Goal: Task Accomplishment & Management: Use online tool/utility

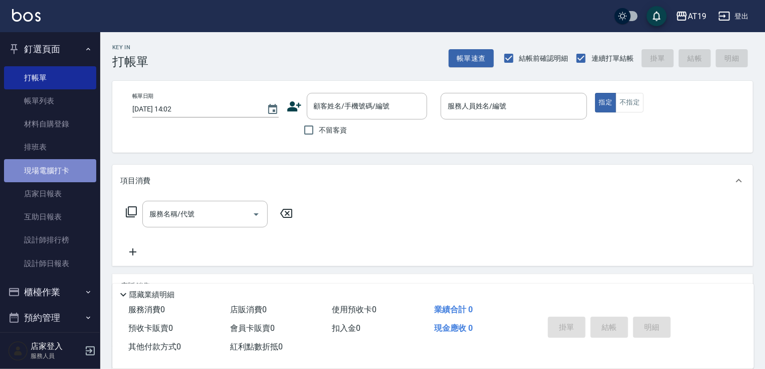
click at [61, 163] on link "現場電腦打卡" at bounding box center [50, 170] width 92 height 23
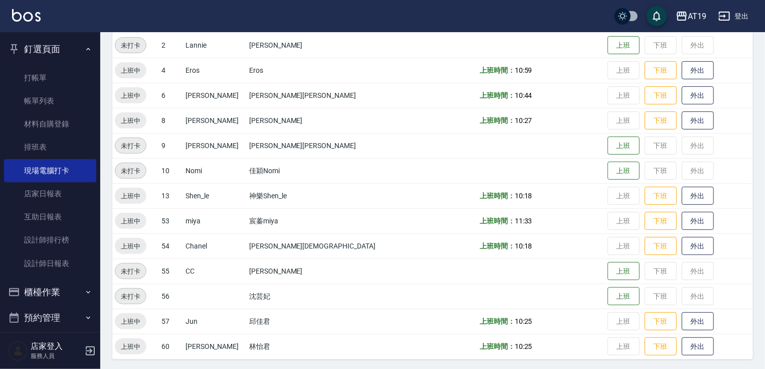
scroll to position [156, 0]
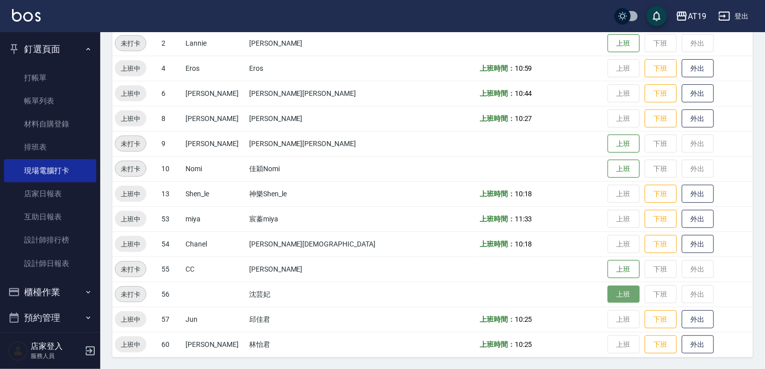
click at [608, 295] on button "上班" at bounding box center [624, 294] width 32 height 18
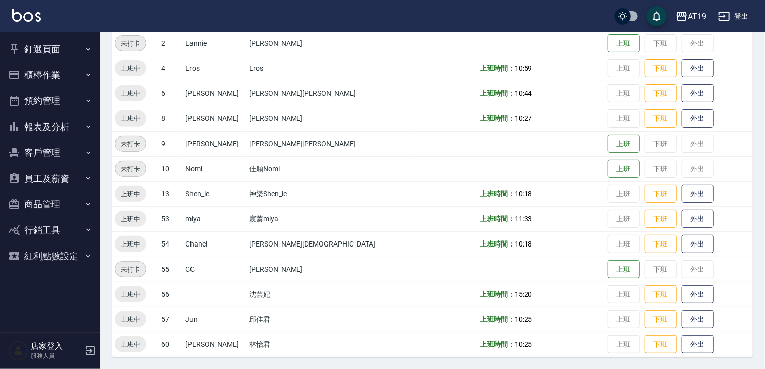
scroll to position [156, 0]
click at [41, 44] on button "釘選頁面" at bounding box center [50, 49] width 92 height 26
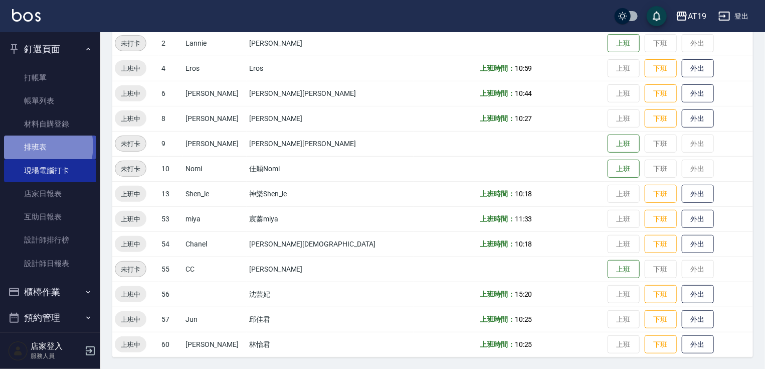
click at [37, 146] on link "排班表" at bounding box center [50, 146] width 92 height 23
